Goal: Task Accomplishment & Management: Use online tool/utility

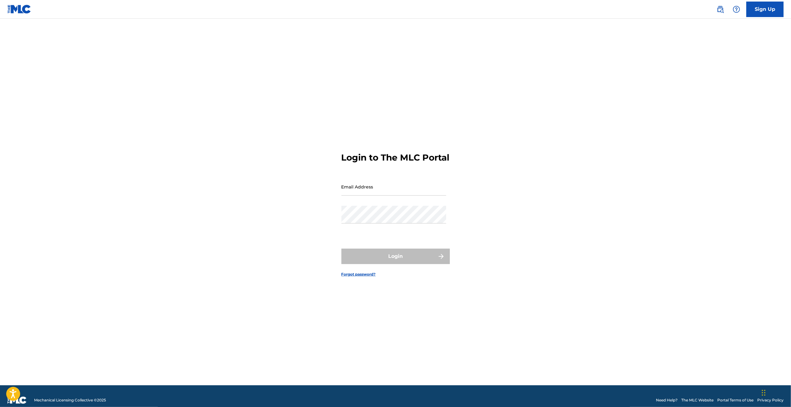
type input "[EMAIL_ADDRESS][DOMAIN_NAME]"
click at [387, 264] on div "Login" at bounding box center [395, 255] width 108 height 15
click at [392, 259] on button "Login" at bounding box center [395, 255] width 108 height 15
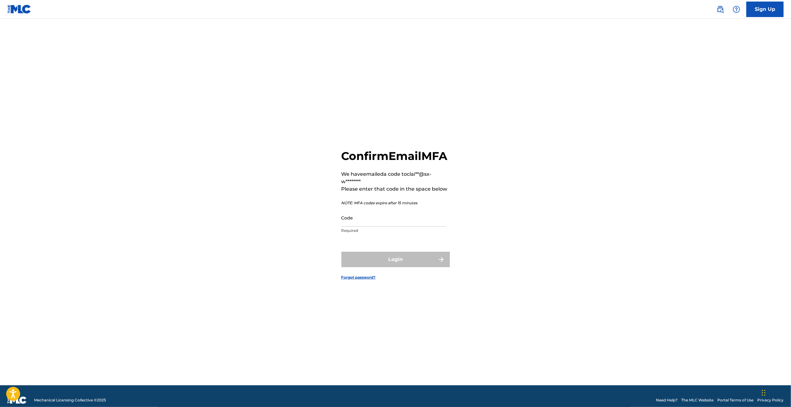
click at [355, 223] on input "Code" at bounding box center [393, 218] width 105 height 18
paste input "427186"
type input "427186"
click at [341, 252] on button "Login" at bounding box center [395, 259] width 108 height 15
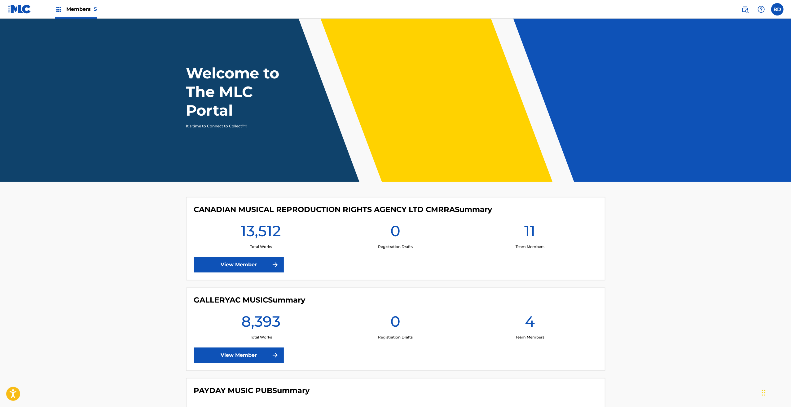
click at [255, 263] on link "View Member" at bounding box center [239, 264] width 90 height 15
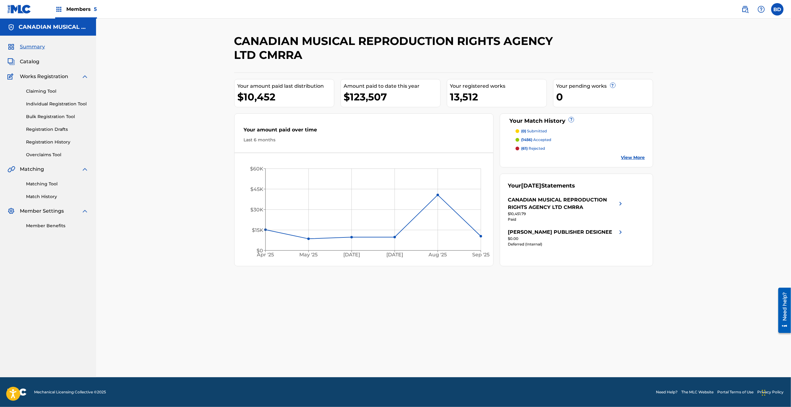
click at [40, 91] on link "Claiming Tool" at bounding box center [57, 91] width 63 height 7
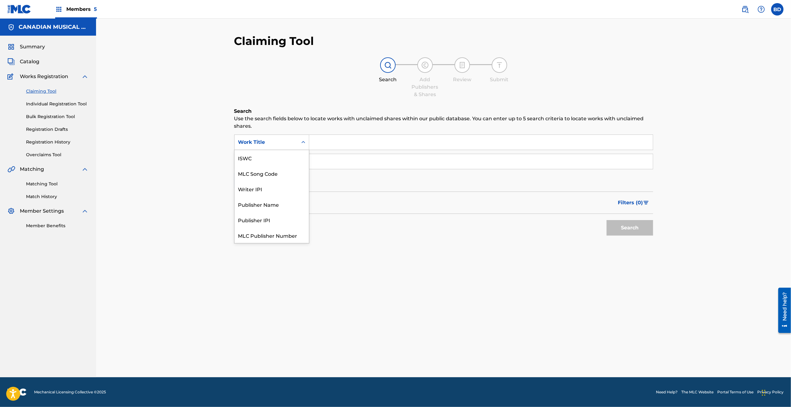
click at [303, 142] on icon "Search Form" at bounding box center [303, 142] width 6 height 6
